Goal: Task Accomplishment & Management: Manage account settings

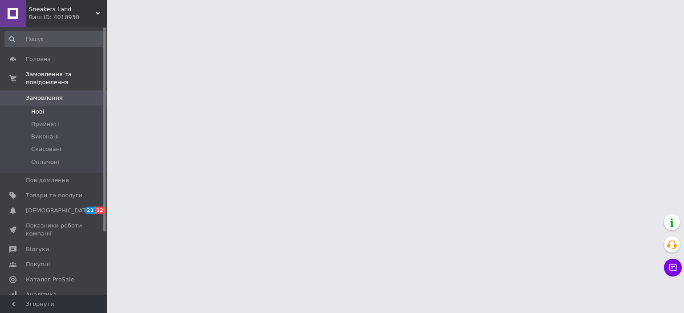
click at [59, 105] on li "Нові" at bounding box center [54, 111] width 109 height 12
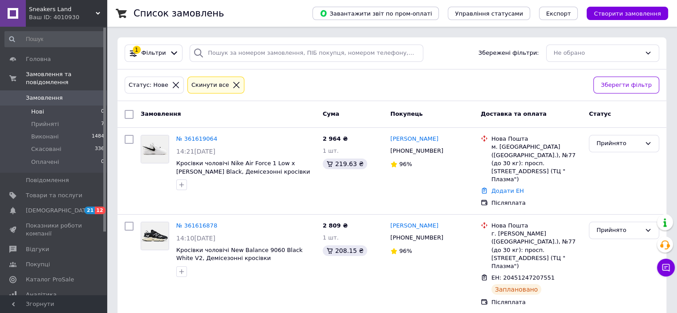
click at [50, 105] on li "Нові 0" at bounding box center [54, 111] width 109 height 12
click at [53, 97] on link "Замовлення 0" at bounding box center [54, 97] width 109 height 15
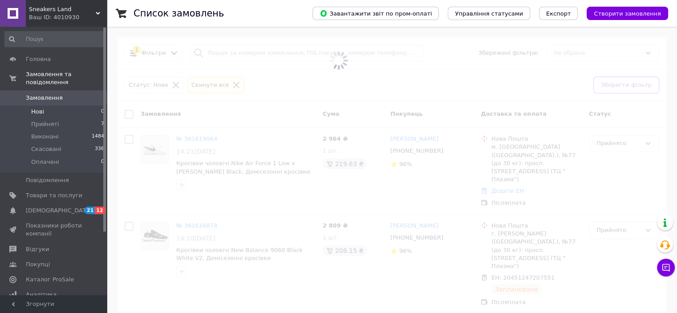
click at [52, 105] on li "Нові 0" at bounding box center [54, 111] width 109 height 12
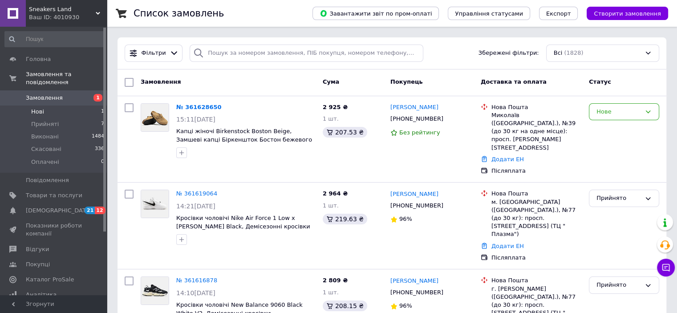
click at [56, 106] on li "Нові 1" at bounding box center [54, 111] width 109 height 12
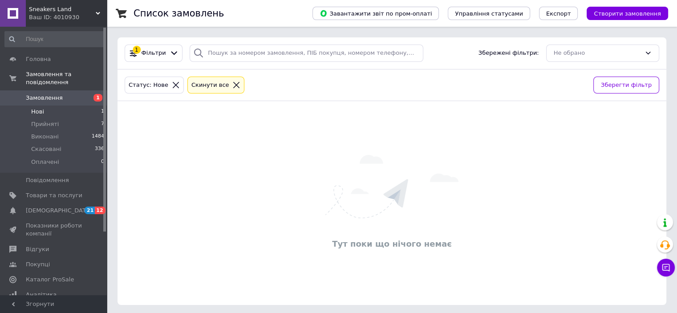
click at [73, 94] on span "Замовлення" at bounding box center [54, 98] width 57 height 8
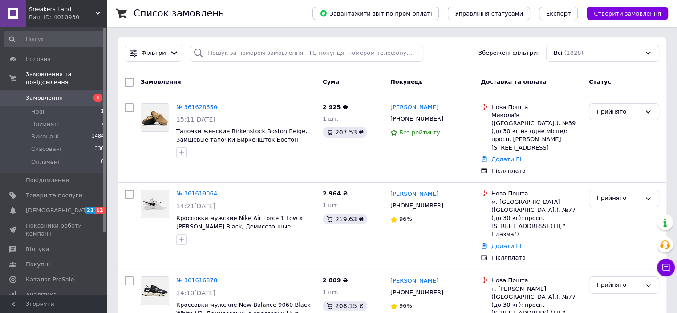
click at [49, 8] on span "Sneakers Land" at bounding box center [62, 9] width 67 height 8
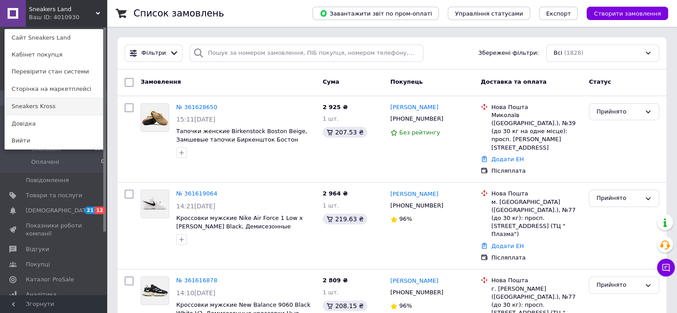
click at [48, 112] on link "Sneakers Kross" at bounding box center [54, 106] width 98 height 17
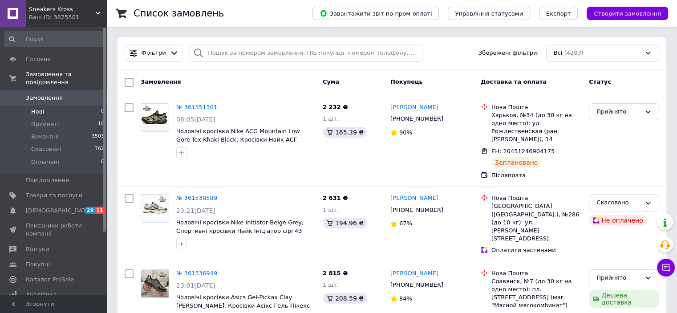
click at [68, 105] on li "Нові 0" at bounding box center [54, 111] width 109 height 12
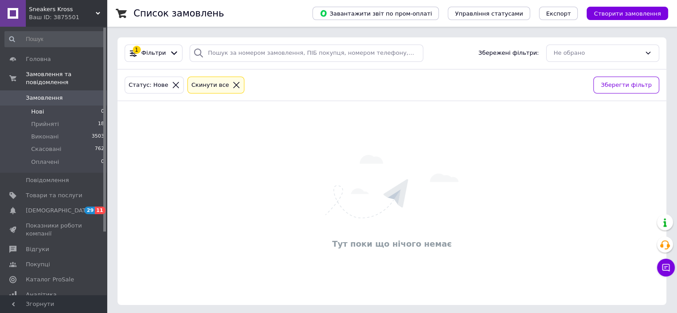
click at [72, 105] on li "Нові 0" at bounding box center [54, 111] width 109 height 12
click at [78, 18] on div "Ваш ID: 3875501" at bounding box center [68, 17] width 78 height 8
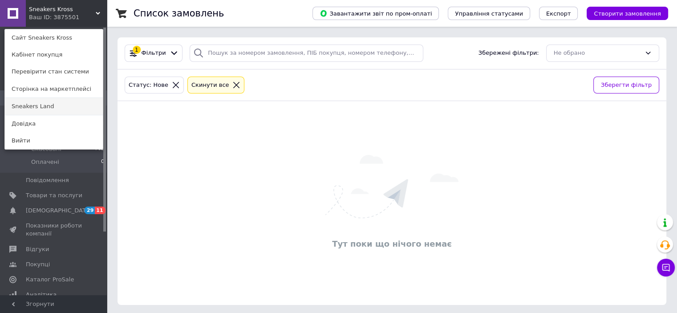
click at [76, 102] on link "Sneakers Land" at bounding box center [54, 106] width 98 height 17
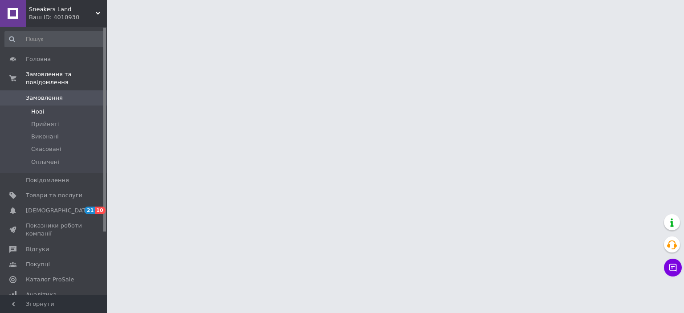
click at [45, 105] on li "Нові" at bounding box center [54, 111] width 109 height 12
